Goal: Download file/media

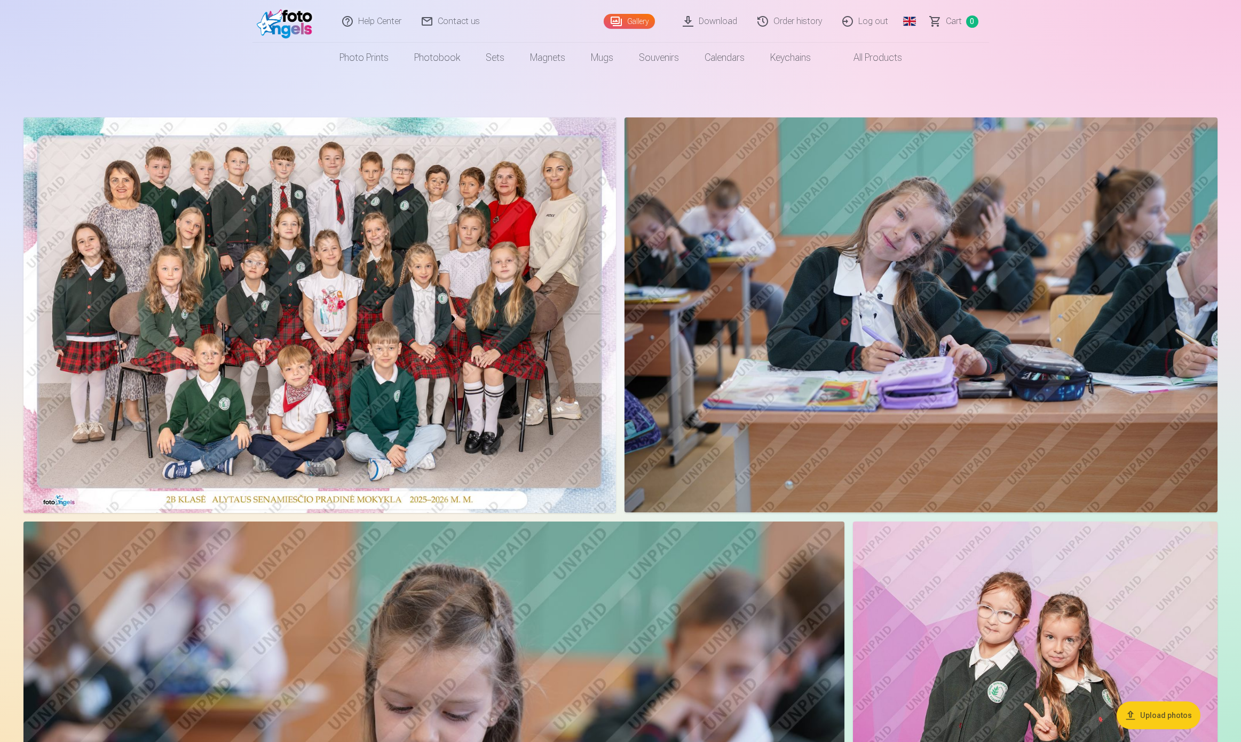
click at [719, 20] on link "Download" at bounding box center [710, 21] width 75 height 43
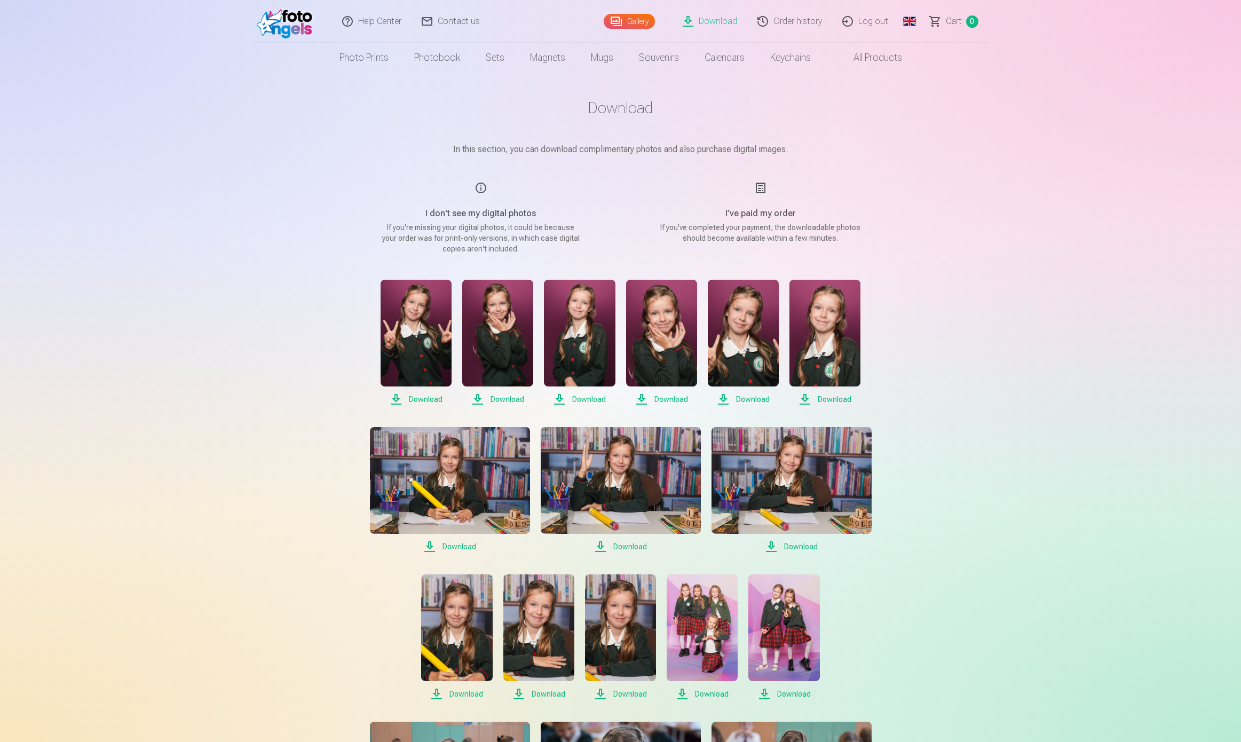
click at [200, 708] on div "Help Center Contact us Gallery Download Order history Log out Global Lithuanian…" at bounding box center [620, 596] width 1241 height 1193
click at [209, 266] on div "Help Center Contact us Gallery Download Order history Log out Global Lithuanian…" at bounding box center [620, 596] width 1241 height 1193
